Goal: Task Accomplishment & Management: Complete application form

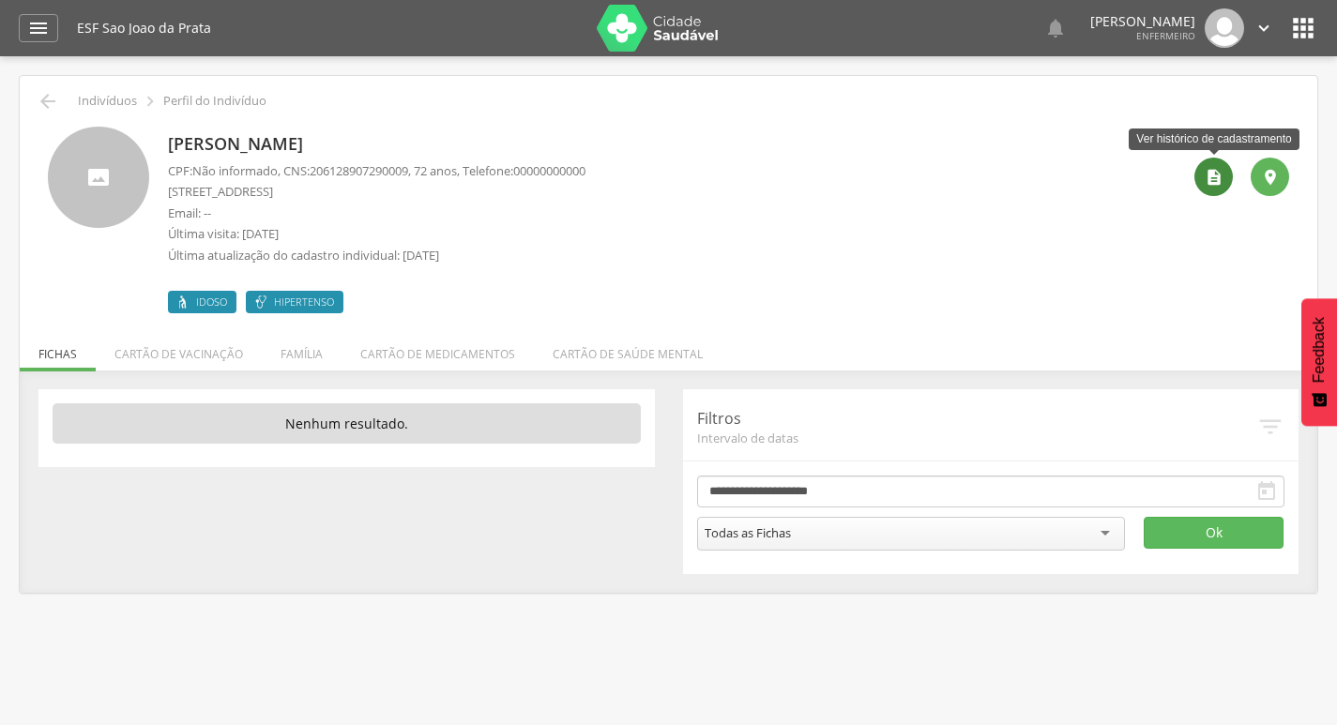
click at [1208, 175] on icon "" at bounding box center [1214, 177] width 19 height 19
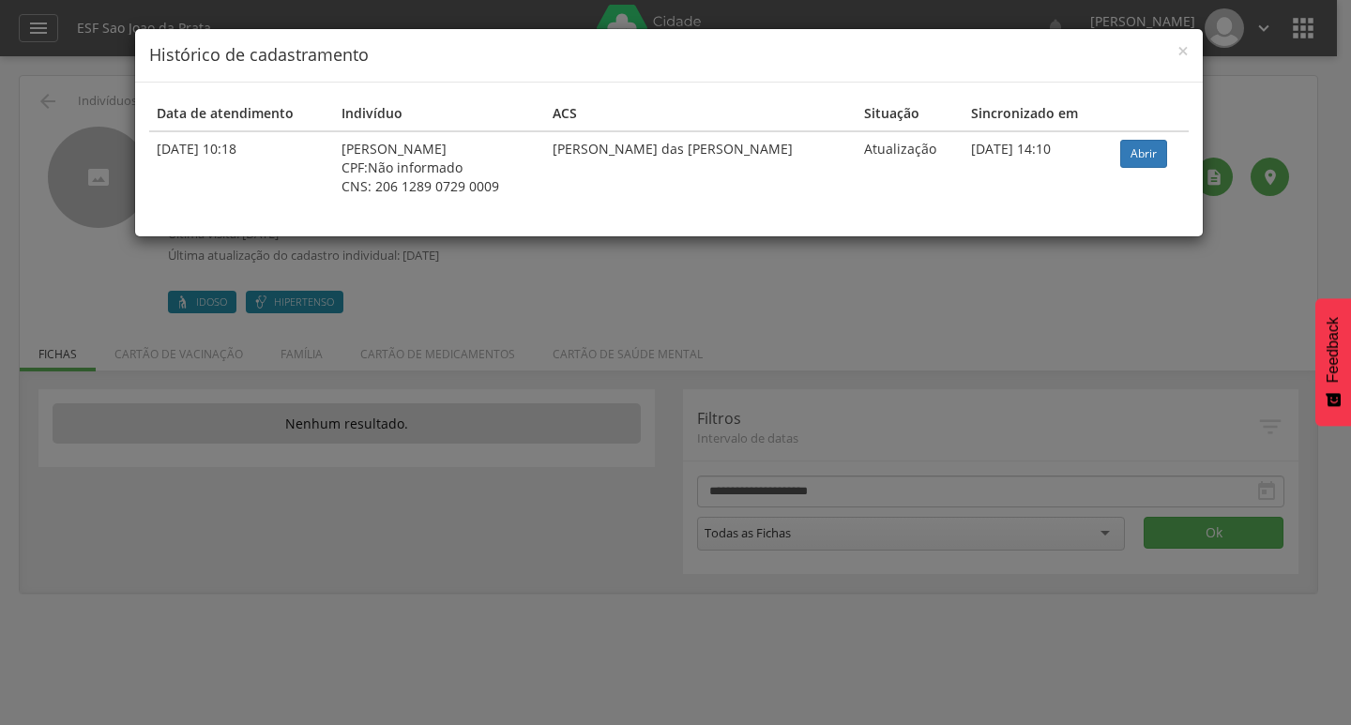
click at [1172, 59] on h4 "Histórico de cadastramento" at bounding box center [669, 55] width 1040 height 24
click at [1179, 51] on span "×" at bounding box center [1183, 51] width 11 height 26
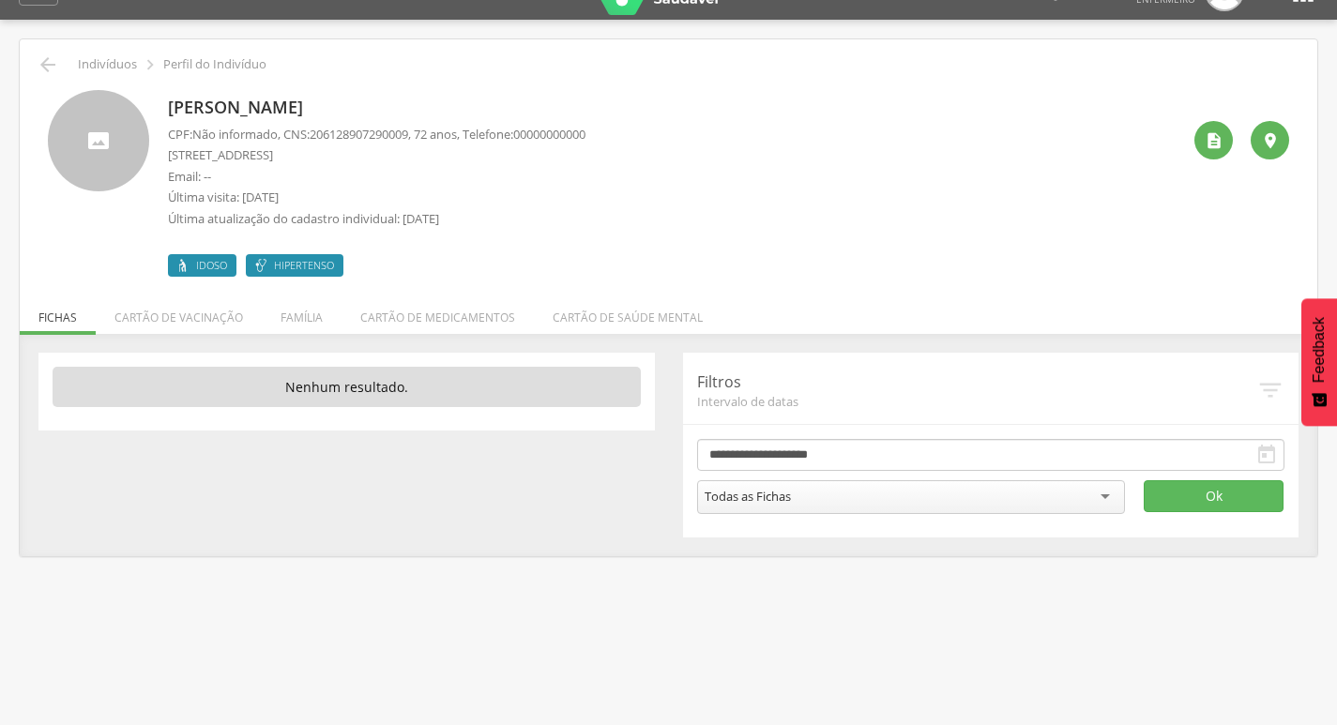
scroll to position [56, 0]
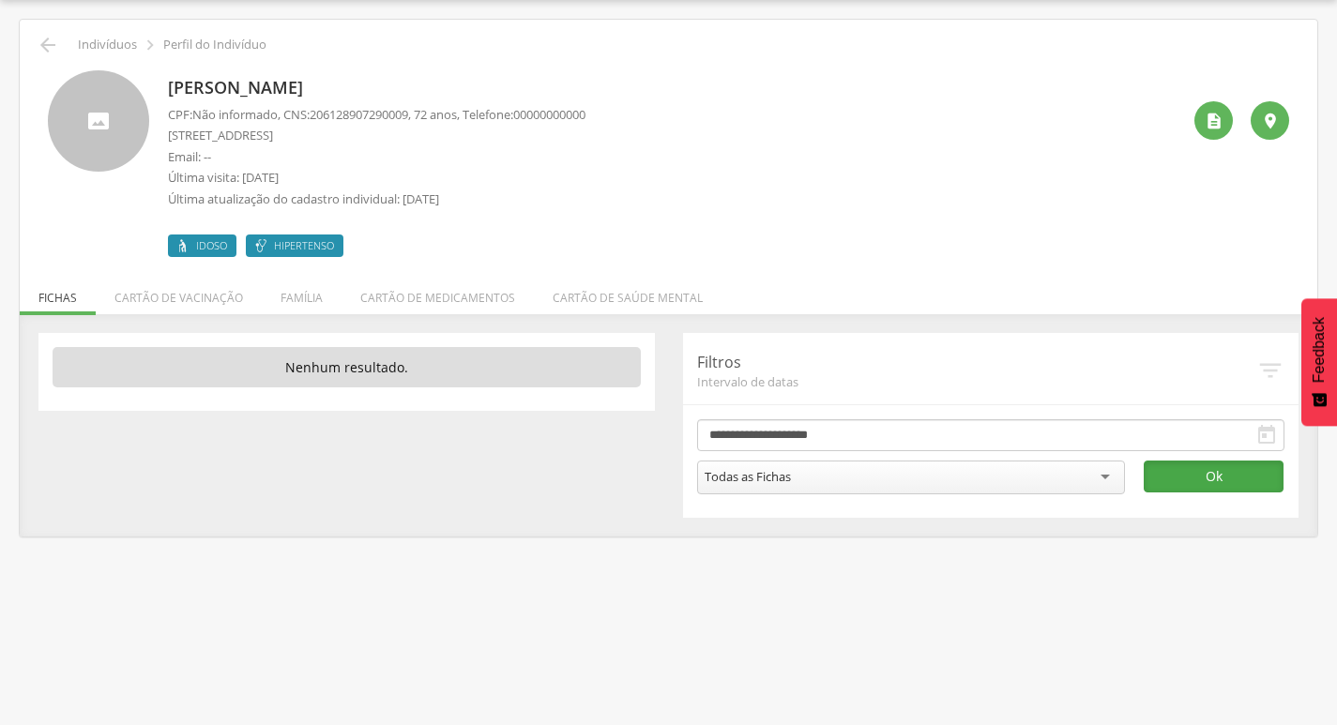
click at [1182, 473] on button "Ok" at bounding box center [1214, 477] width 140 height 32
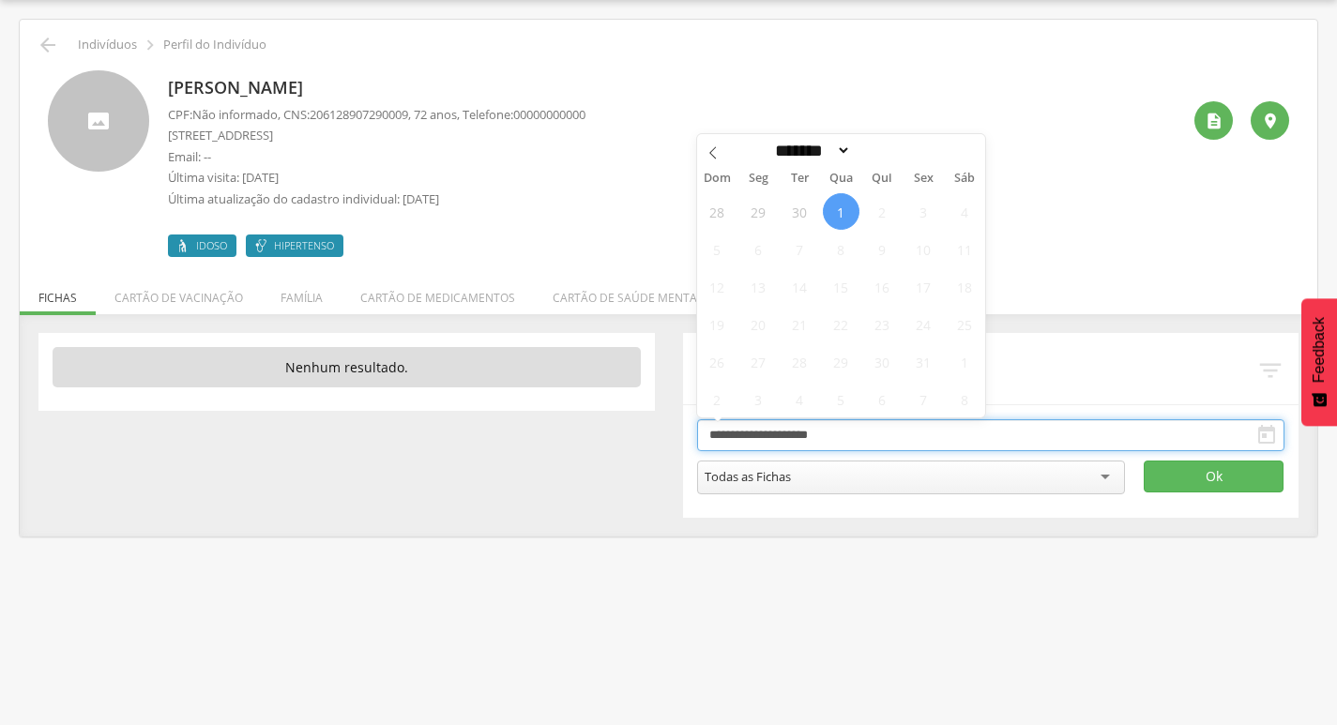
click at [1192, 438] on input "**********" at bounding box center [991, 435] width 588 height 32
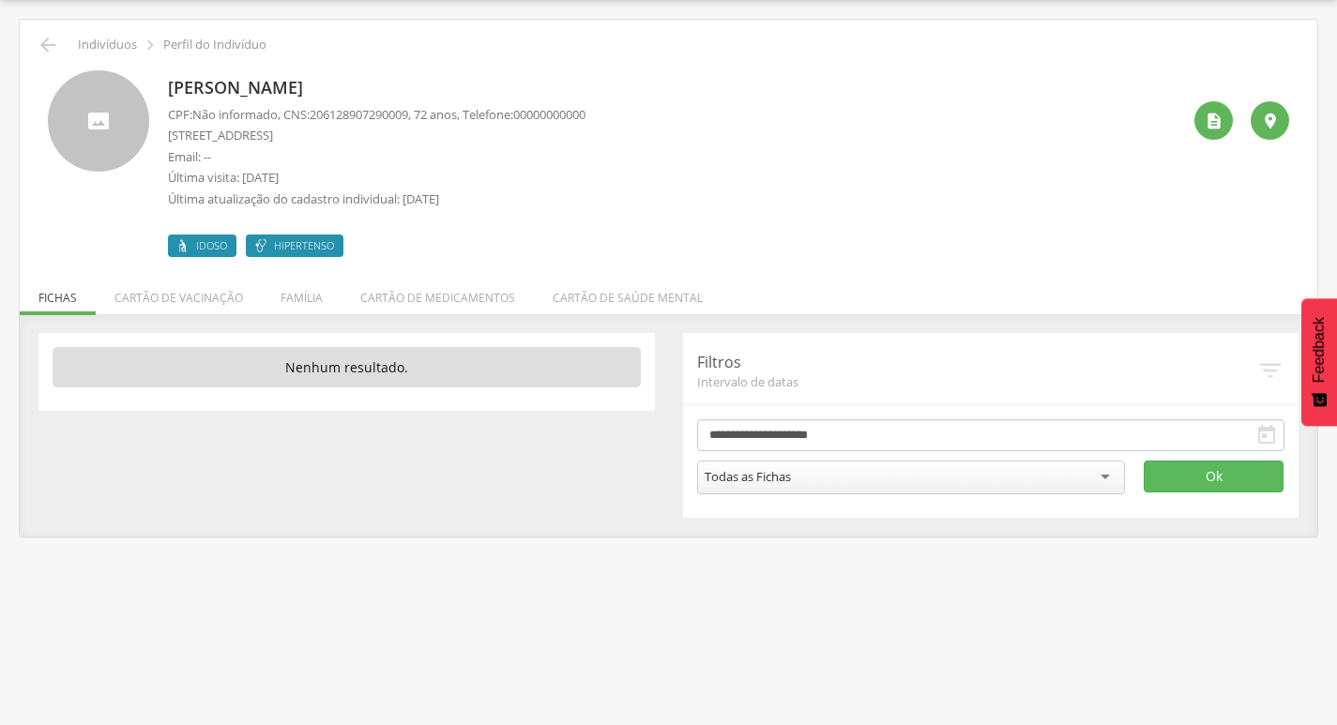
click at [1066, 312] on div " Indivíduos  Perfil do Indivíduo [PERSON_NAME] CPF: Não informado , CNS: [PHO…" at bounding box center [669, 278] width 1298 height 517
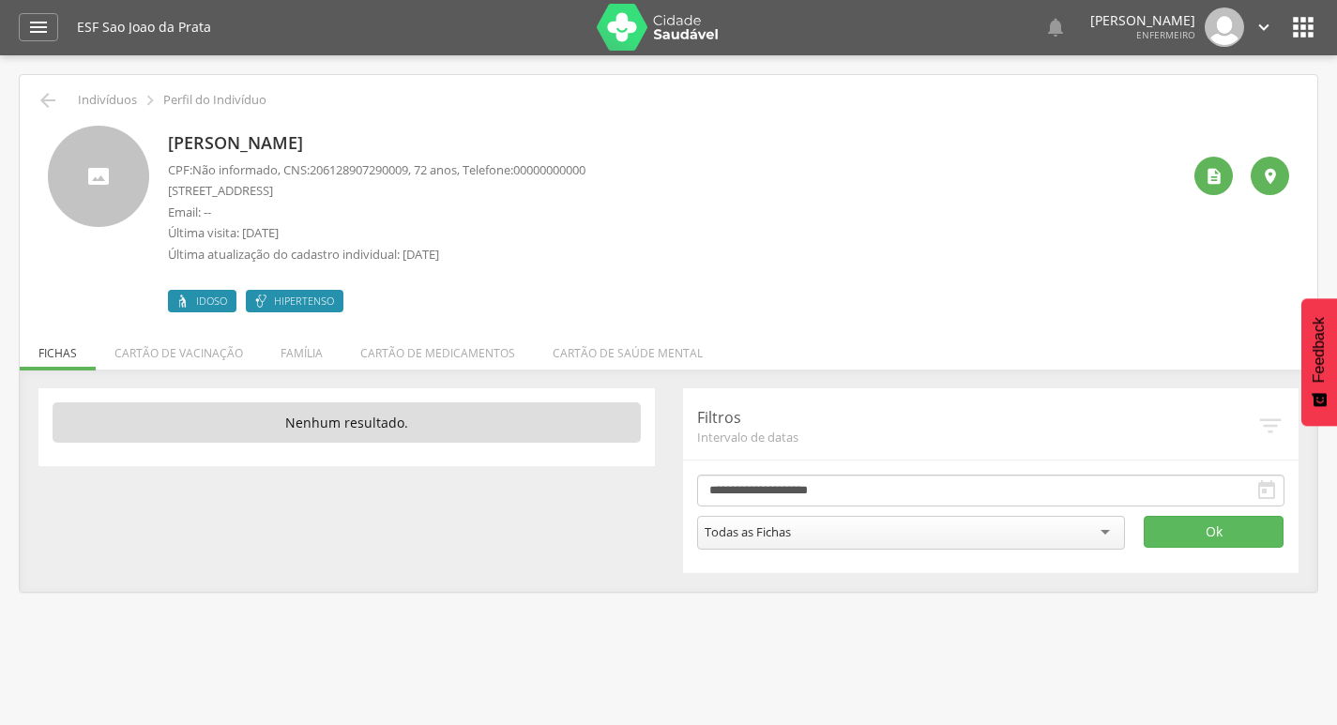
scroll to position [0, 0]
click at [1267, 166] on div "" at bounding box center [1270, 177] width 38 height 38
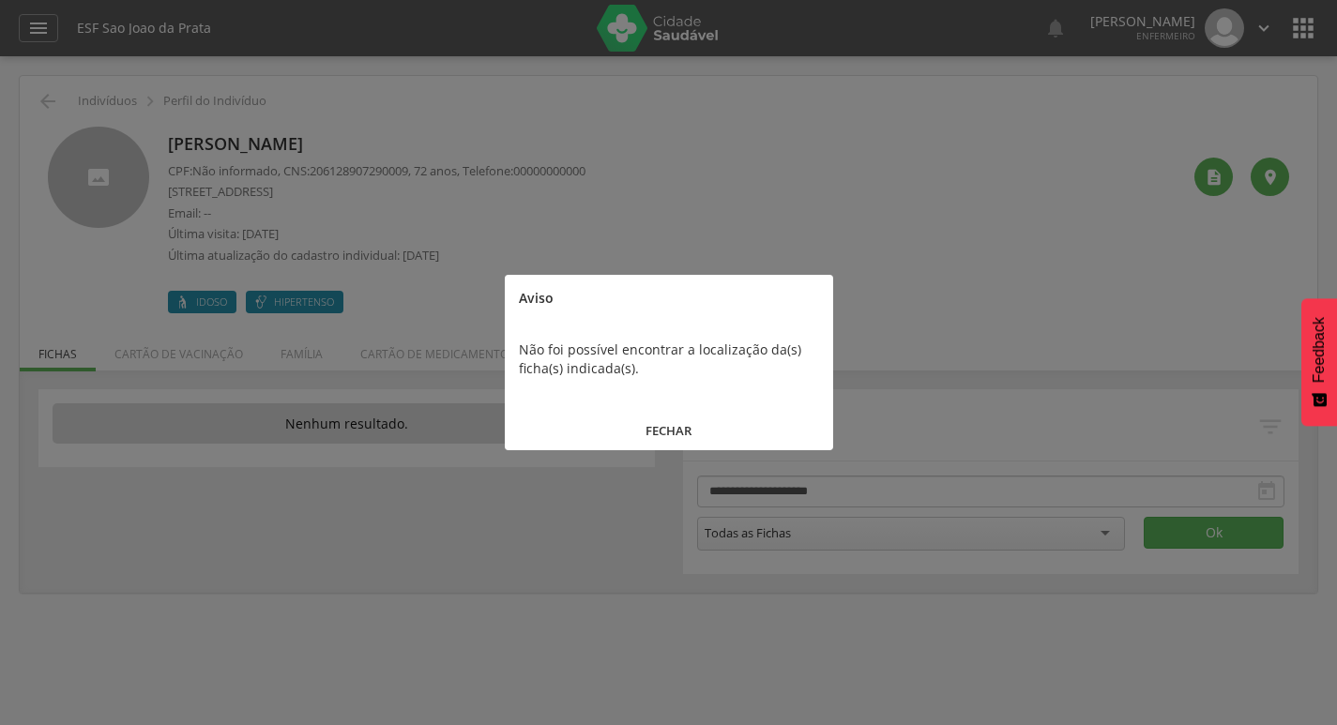
click at [982, 278] on div at bounding box center [668, 362] width 1337 height 725
click at [664, 430] on button "FECHAR" at bounding box center [669, 431] width 328 height 40
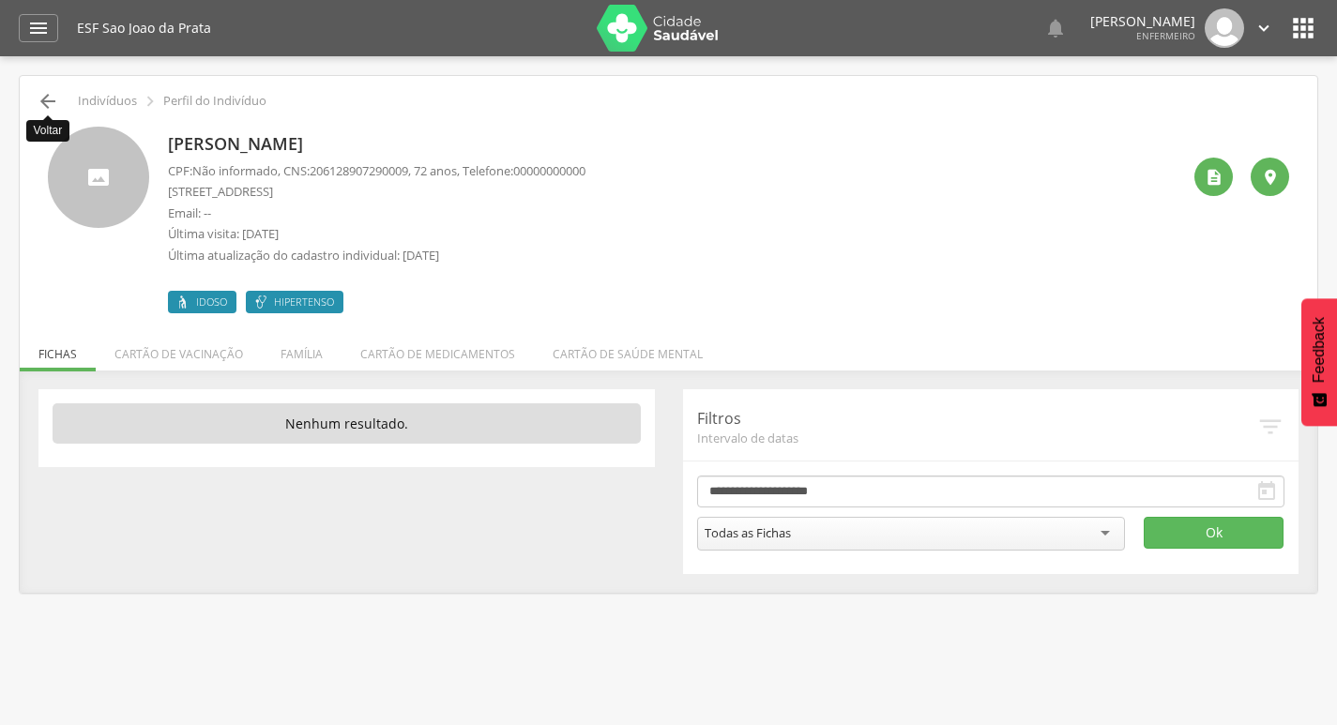
click at [51, 99] on icon "" at bounding box center [48, 101] width 23 height 23
click at [1305, 25] on icon "" at bounding box center [1303, 28] width 30 height 30
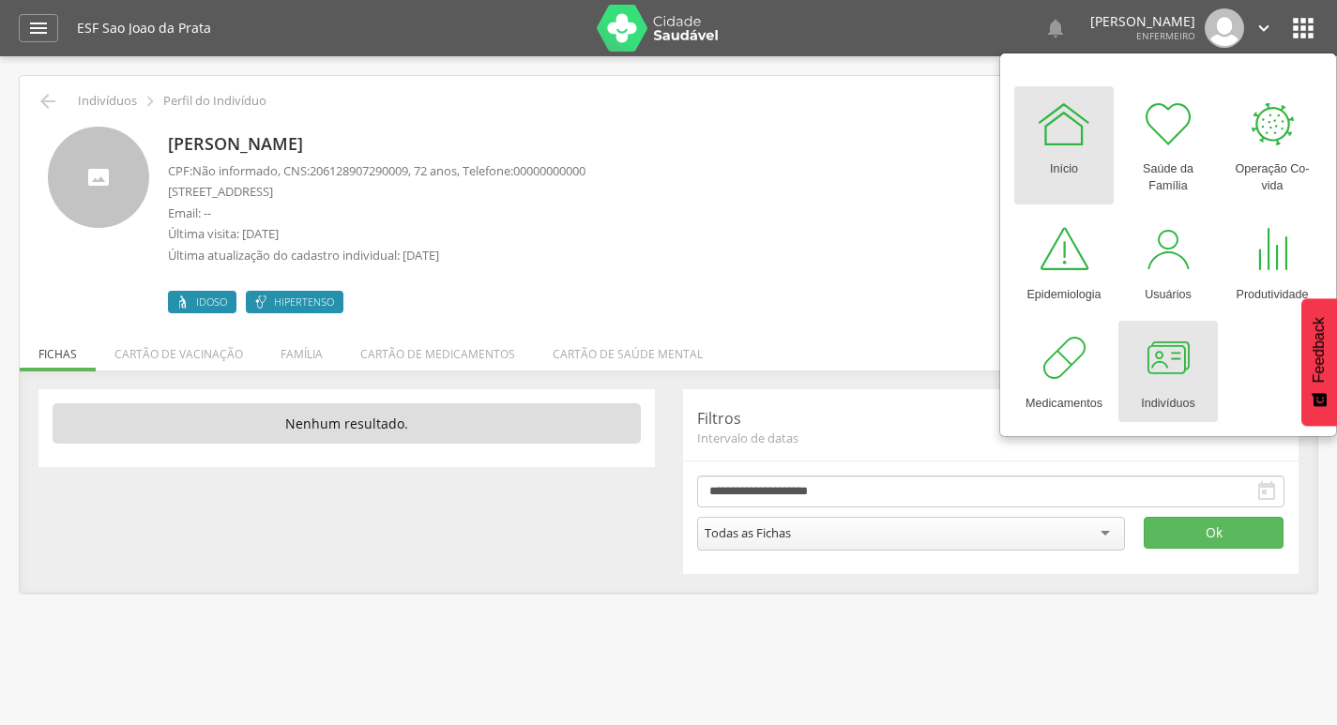
click at [1174, 355] on div at bounding box center [1168, 358] width 56 height 56
